Goal: Find specific page/section: Find specific page/section

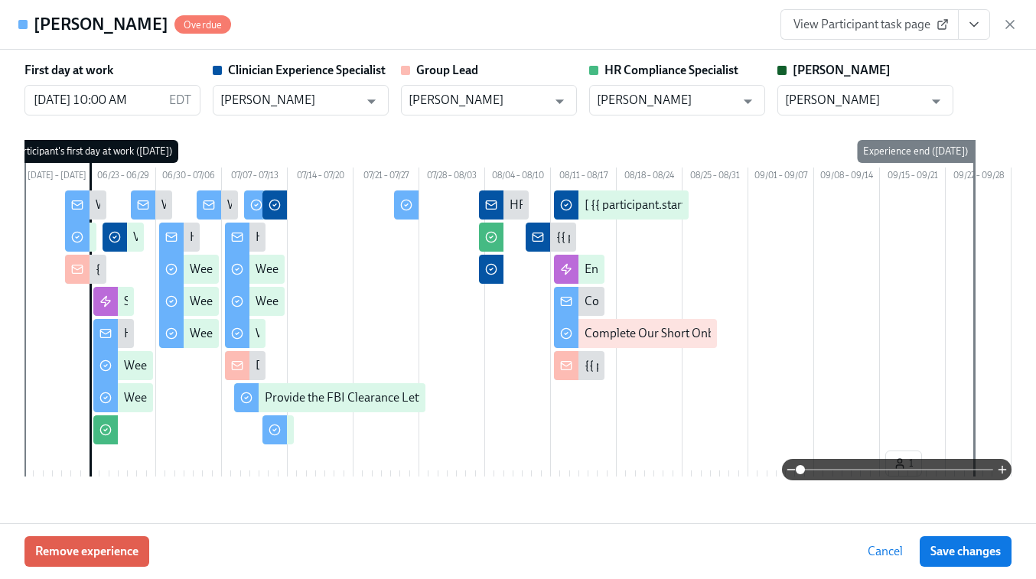
scroll to position [246, 0]
click at [1010, 28] on icon "button" at bounding box center [1009, 24] width 15 height 15
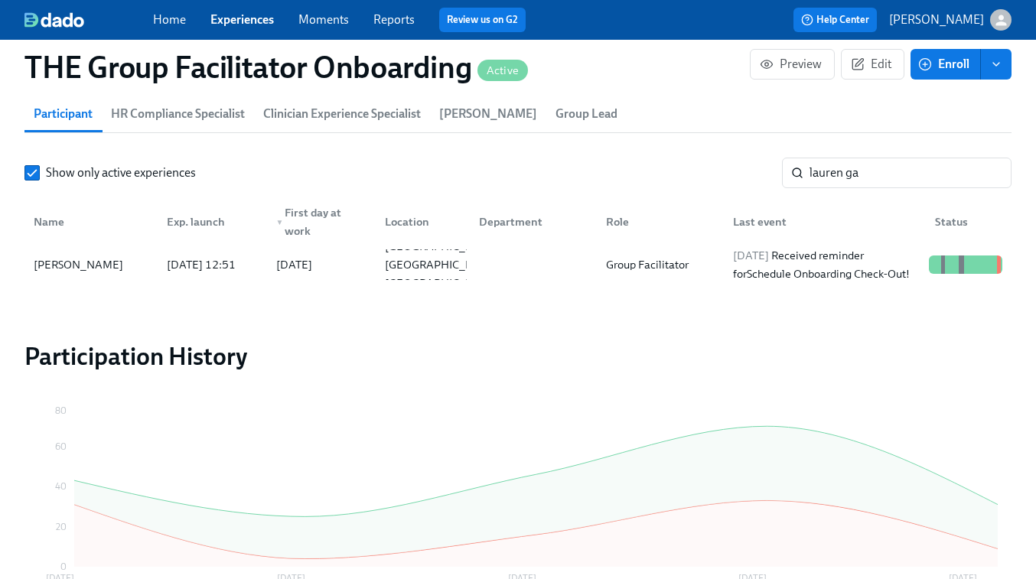
click at [238, 19] on link "Experiences" at bounding box center [242, 19] width 64 height 15
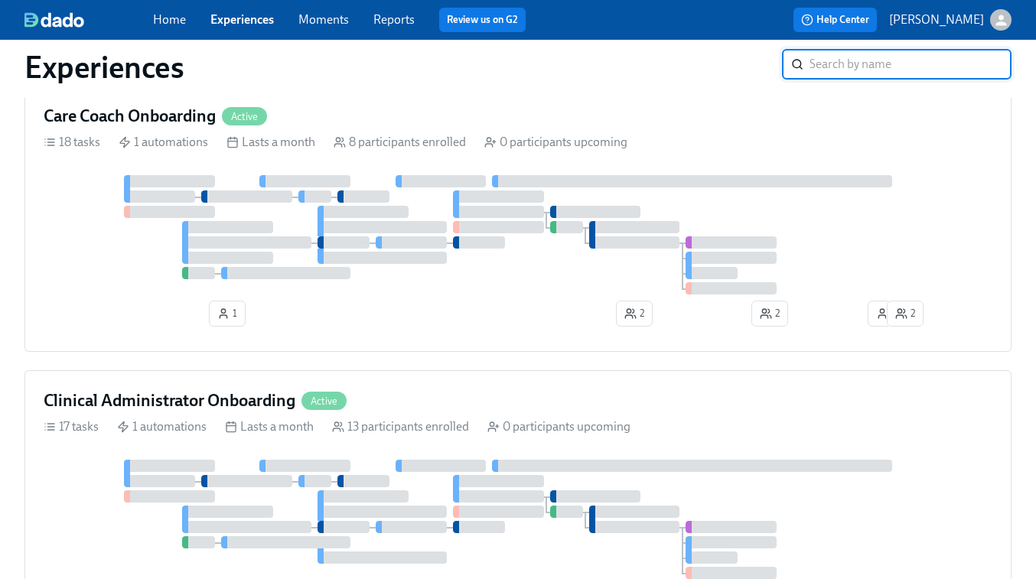
scroll to position [757, 0]
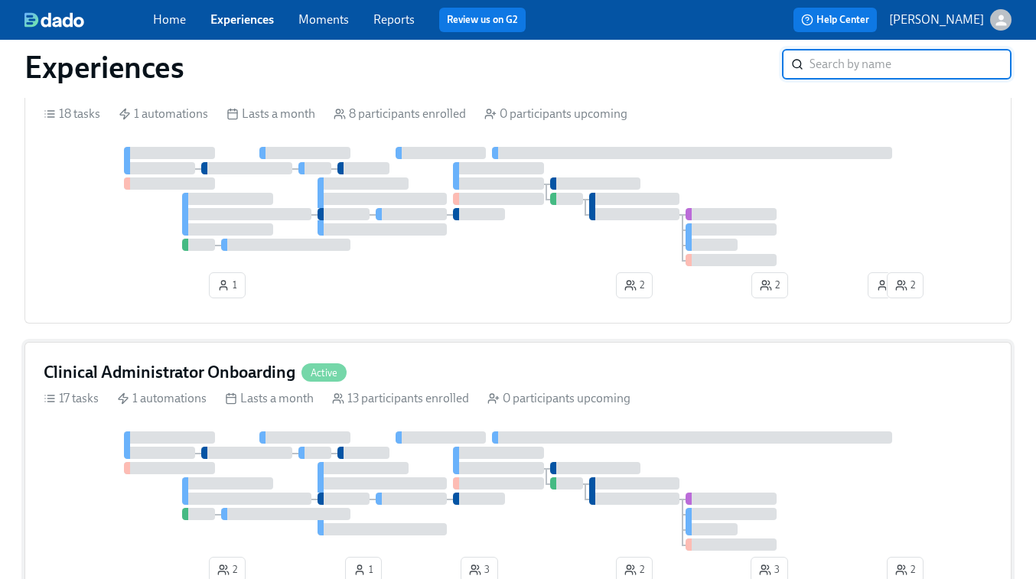
click at [623, 417] on div "Clinical Administrator Onboarding Active 17 tasks 1 automations Lasts a month 1…" at bounding box center [517, 475] width 987 height 266
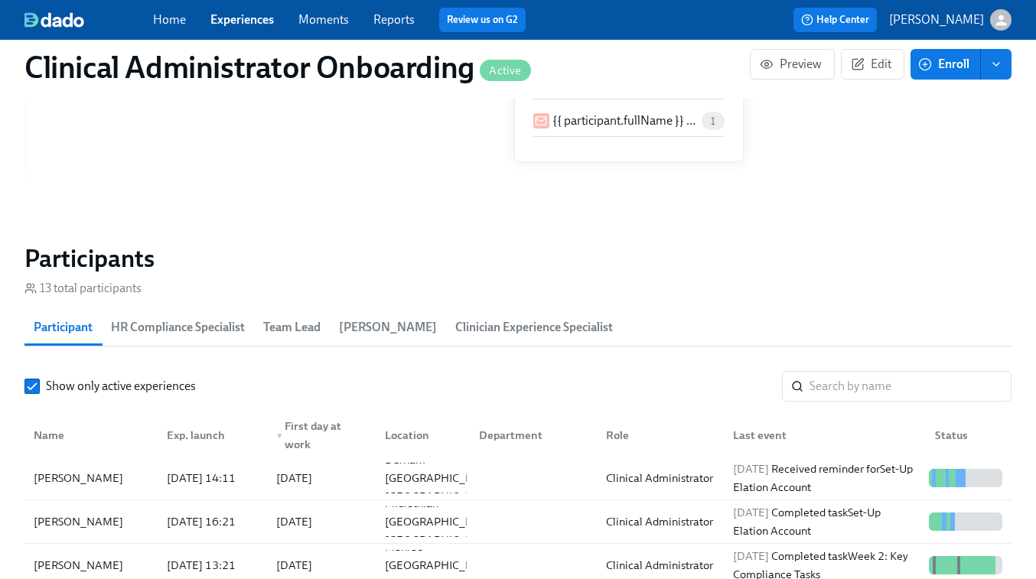
scroll to position [1135, 0]
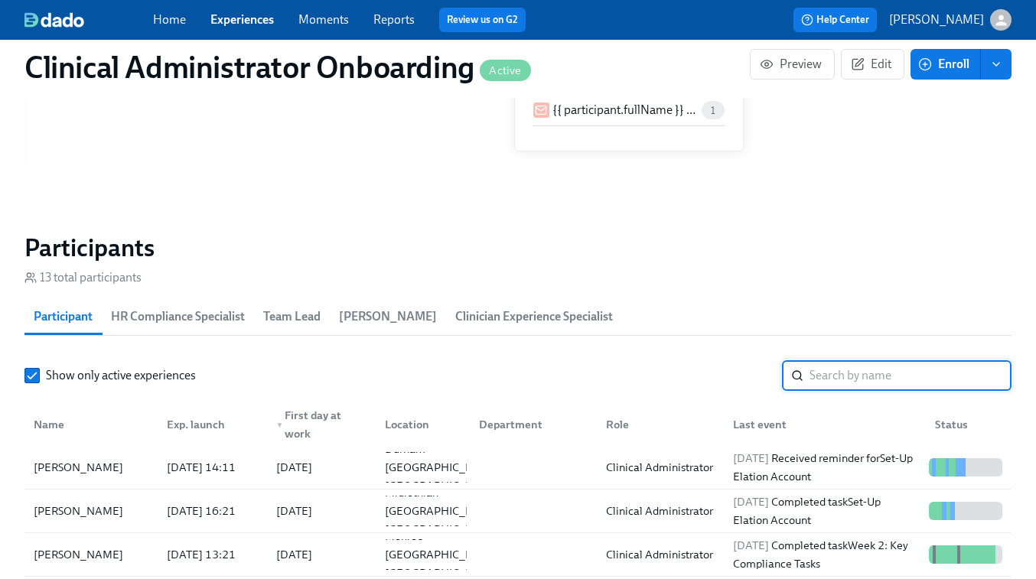
click at [829, 376] on input "search" at bounding box center [911, 375] width 202 height 31
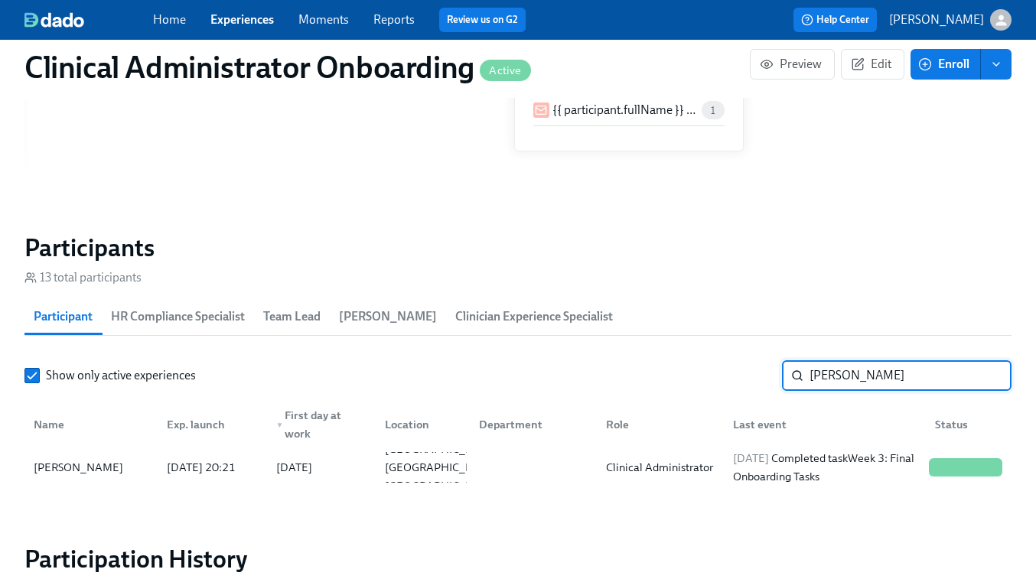
type input "[PERSON_NAME]"
